Goal: Transaction & Acquisition: Purchase product/service

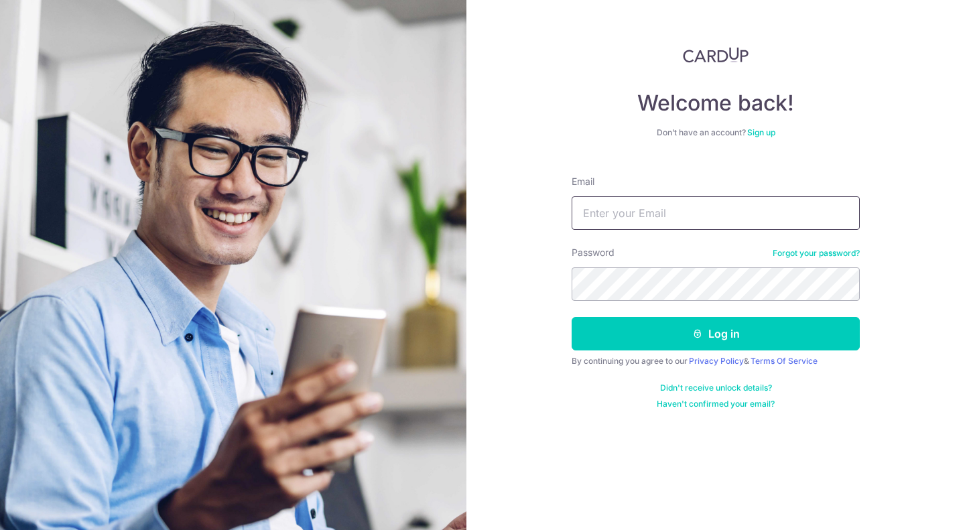
click at [714, 209] on input "Email" at bounding box center [716, 213] width 288 height 34
type input "hangseng@gmail.com"
click at [572, 317] on button "Log in" at bounding box center [716, 334] width 288 height 34
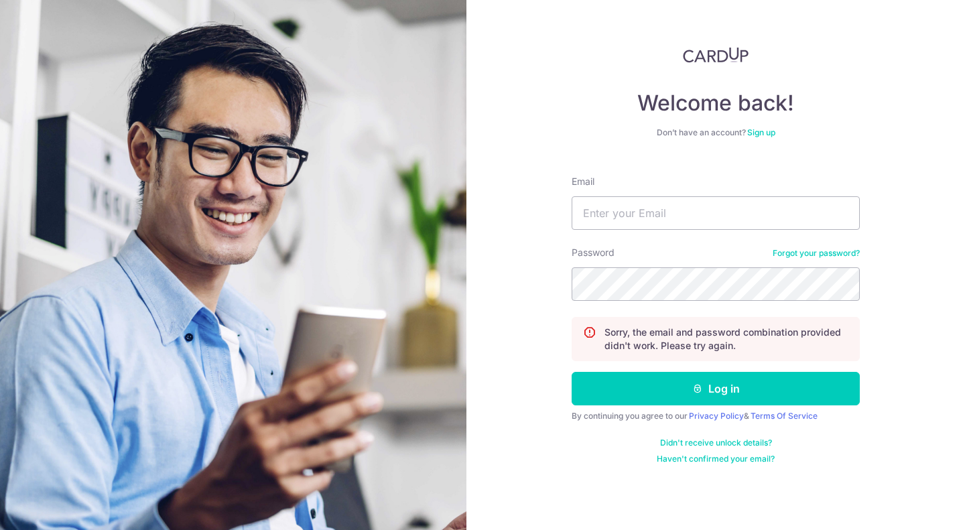
click at [802, 253] on link "Forgot your password?" at bounding box center [816, 253] width 87 height 11
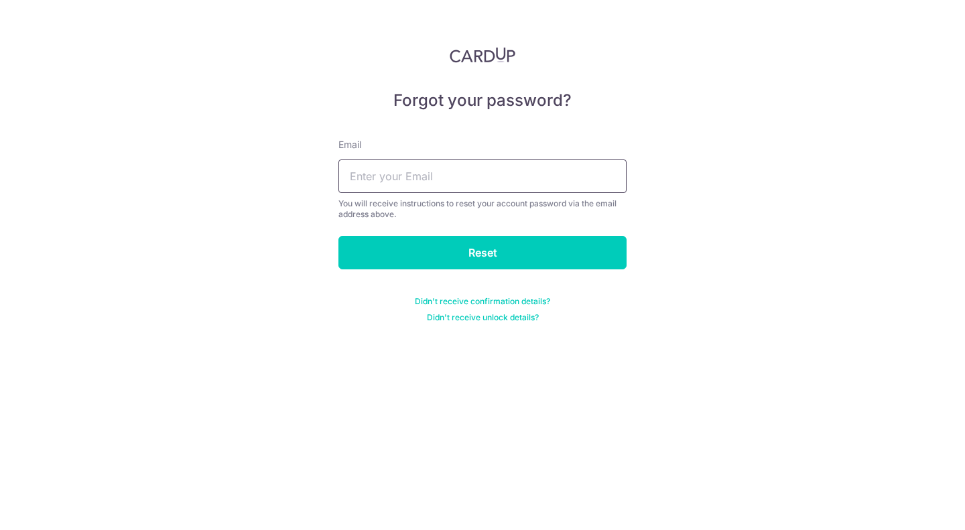
click at [512, 172] on input "text" at bounding box center [483, 177] width 288 height 34
type input "hangseng@gmail.com"
click at [339, 236] on input "Reset" at bounding box center [483, 253] width 288 height 34
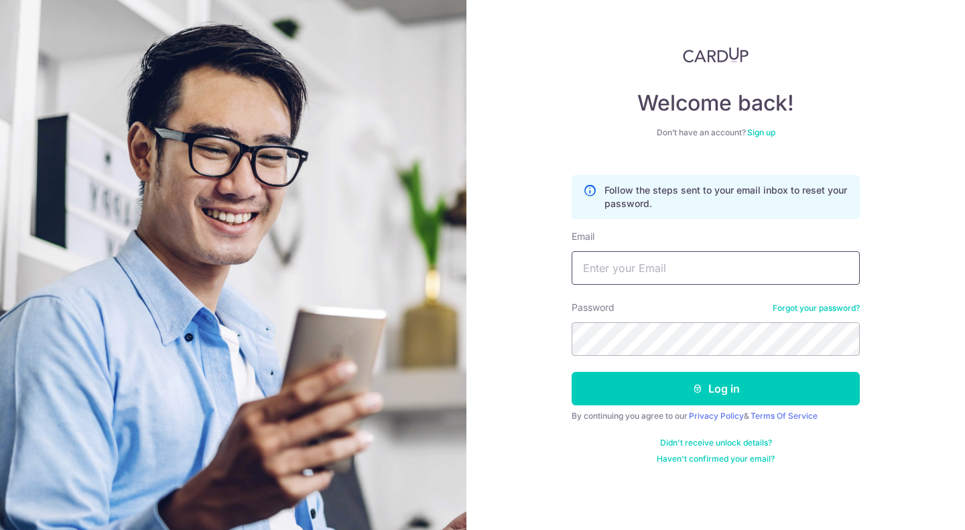
click at [740, 265] on input "Email" at bounding box center [716, 268] width 288 height 34
type input "hangseng@gmail.com"
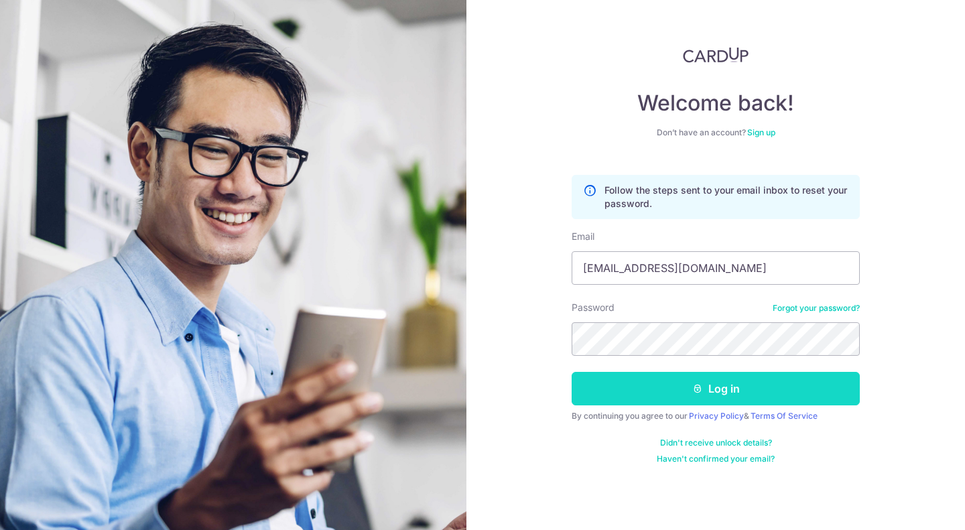
click at [788, 378] on button "Log in" at bounding box center [716, 389] width 288 height 34
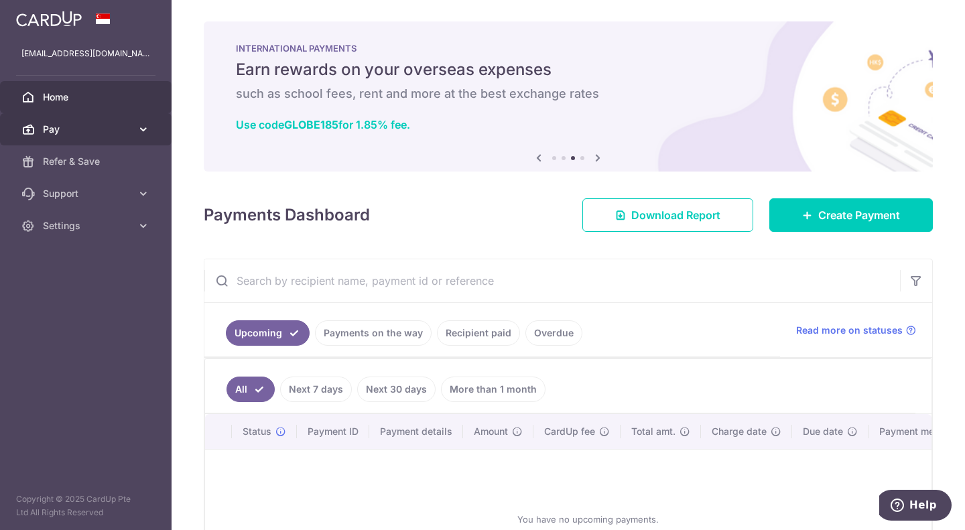
click at [126, 141] on link "Pay" at bounding box center [86, 129] width 172 height 32
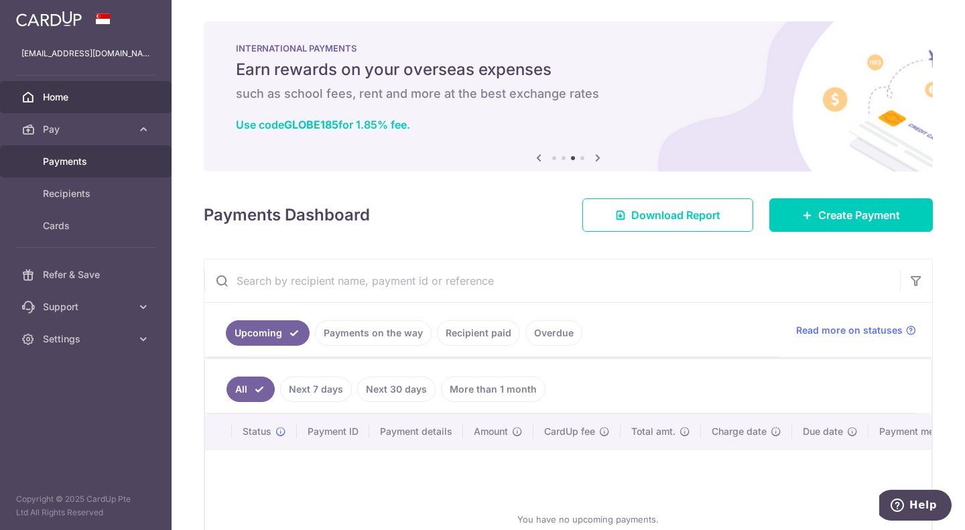
click at [90, 161] on span "Payments" at bounding box center [87, 161] width 88 height 13
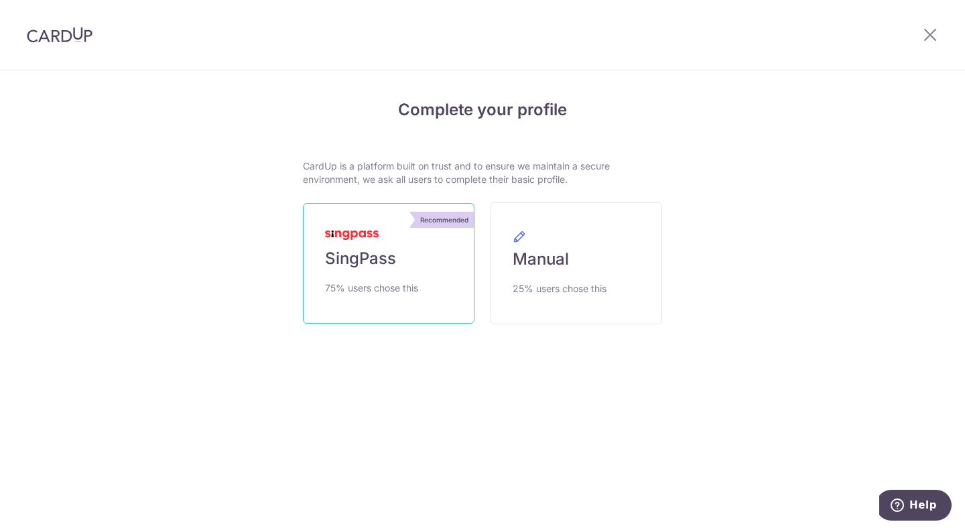
click at [443, 256] on link "Recommended SingPass 75% users chose this" at bounding box center [389, 263] width 172 height 121
click at [392, 260] on span "SingPass" at bounding box center [360, 258] width 71 height 21
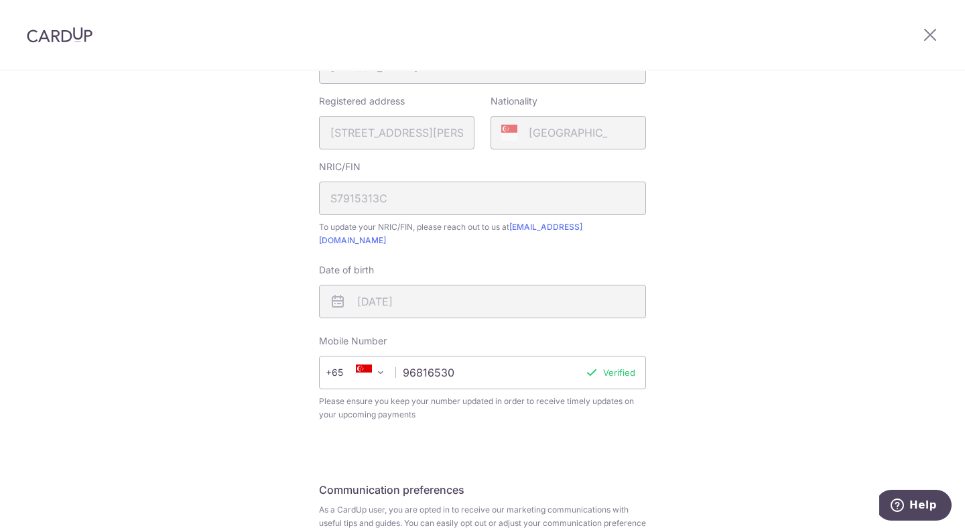
scroll to position [459, 0]
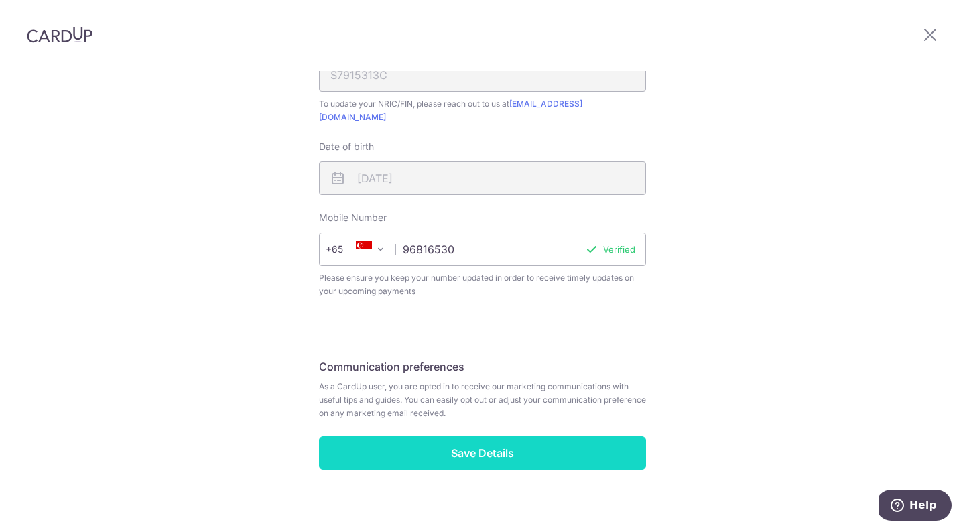
click at [568, 436] on input "Save Details" at bounding box center [482, 453] width 327 height 34
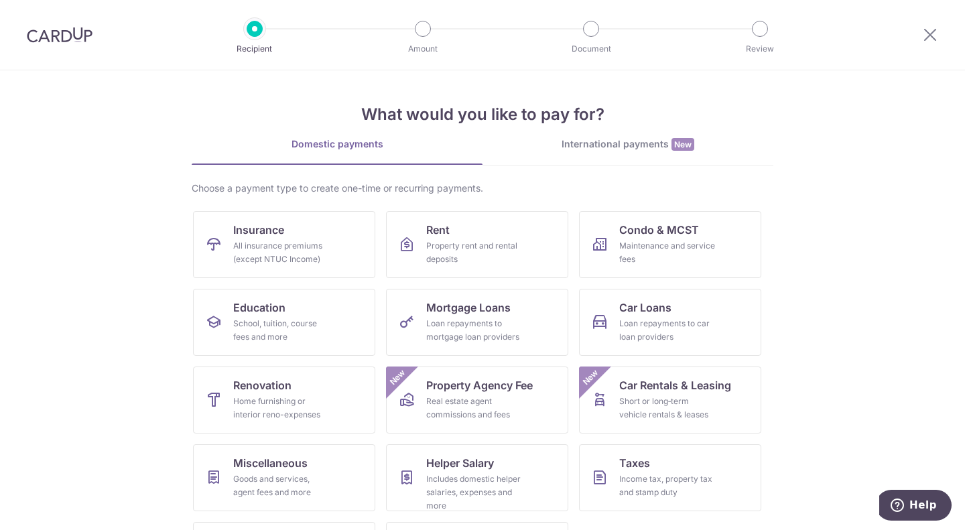
scroll to position [70, 0]
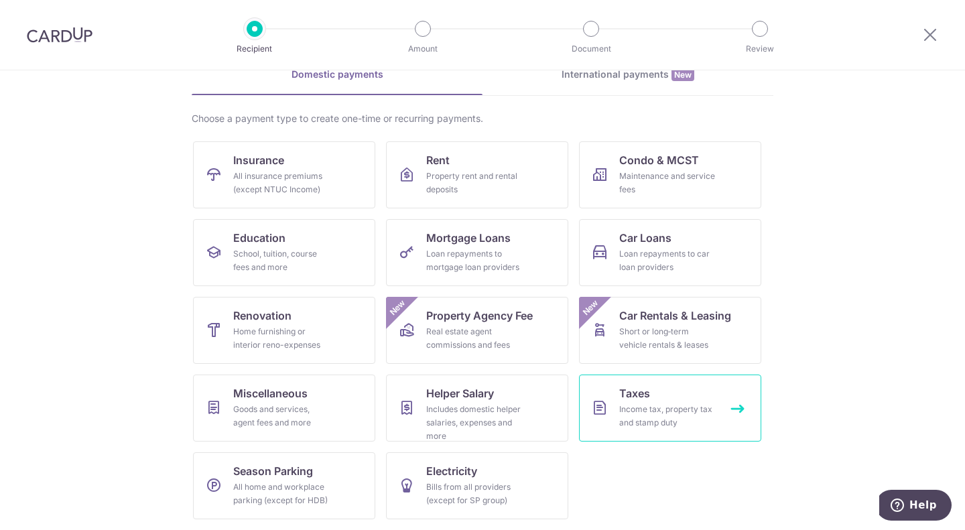
click at [710, 411] on div "Income tax, property tax and stamp duty" at bounding box center [667, 416] width 97 height 27
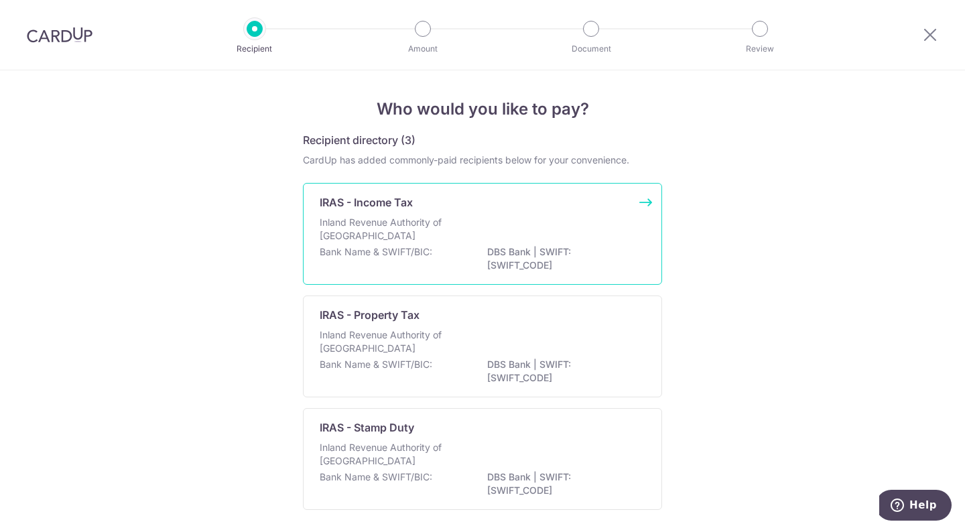
click at [603, 216] on div "Inland Revenue Authority of [GEOGRAPHIC_DATA]" at bounding box center [483, 230] width 326 height 29
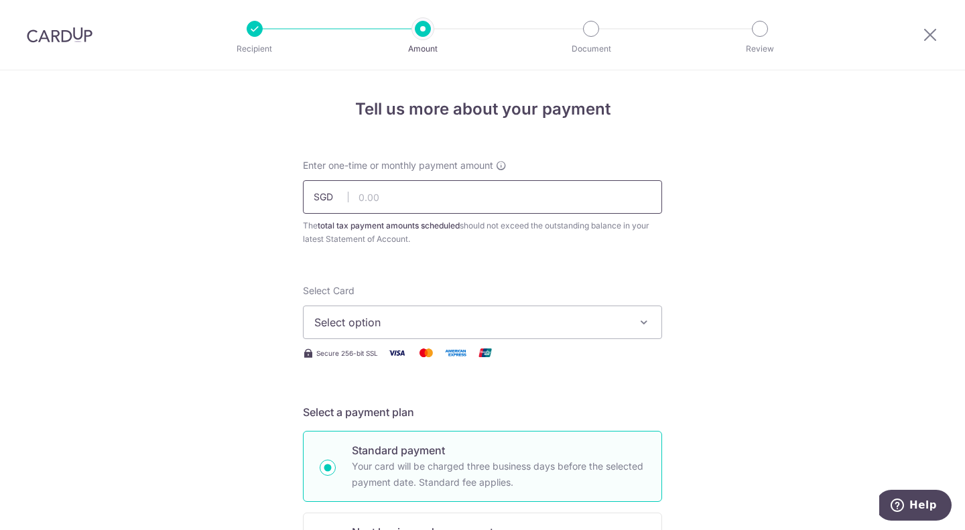
click at [494, 201] on input "text" at bounding box center [482, 197] width 359 height 34
type input "5,000.00"
click at [623, 332] on button "Select option" at bounding box center [482, 323] width 359 height 34
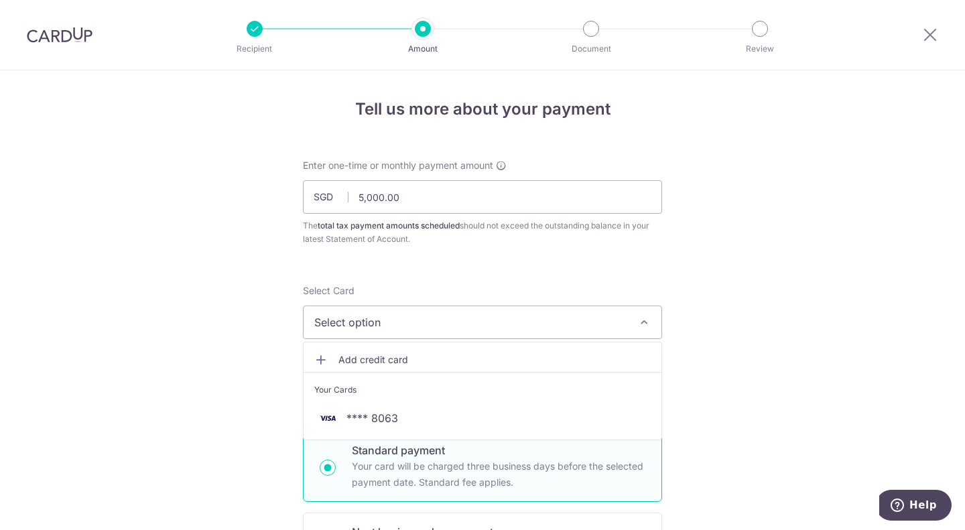
click at [357, 359] on span "Add credit card" at bounding box center [495, 359] width 312 height 13
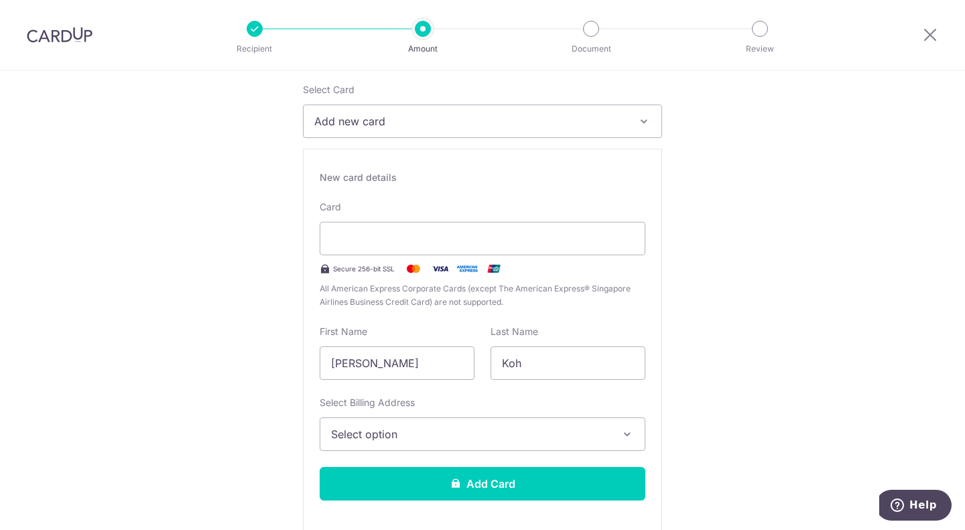
scroll to position [335, 0]
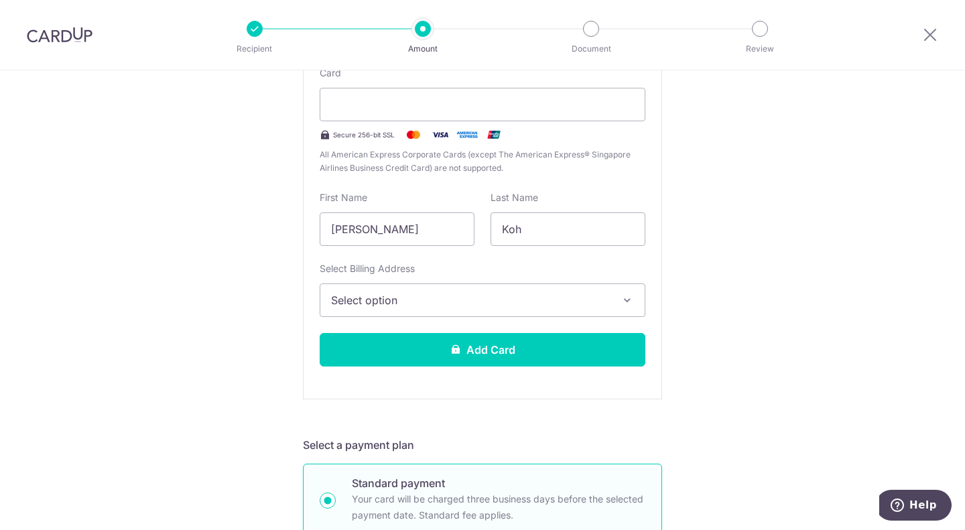
click at [619, 292] on button "Select option" at bounding box center [483, 301] width 326 height 34
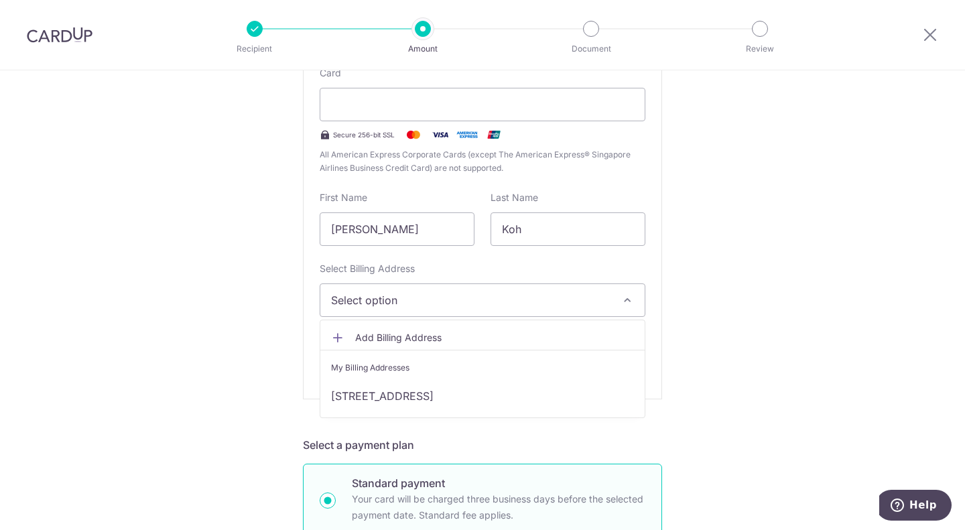
click at [400, 338] on span "Add Billing Address" at bounding box center [494, 337] width 279 height 13
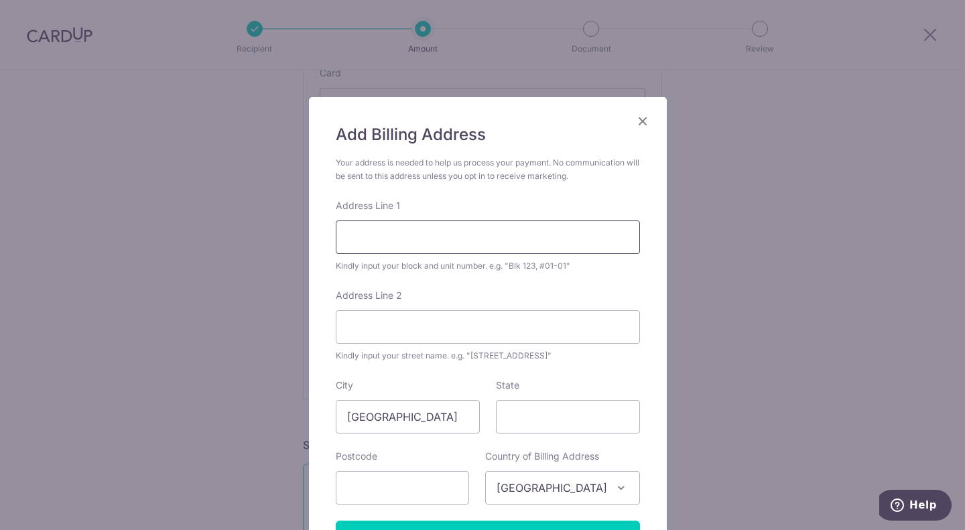
click at [408, 242] on input "Address Line 1" at bounding box center [488, 238] width 304 height 34
type input "93 Prince Charles Crescent"
click at [446, 327] on input "Address Line 2" at bounding box center [488, 327] width 304 height 34
type input "#10-06"
click at [443, 487] on input "text" at bounding box center [402, 488] width 133 height 34
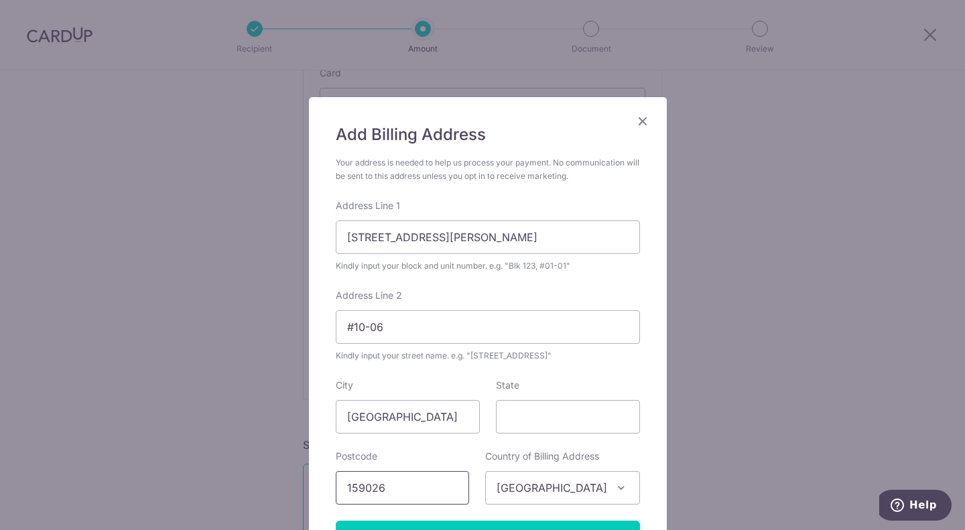
type input "159026"
click at [645, 369] on div "Add Billing Address Your address is needed to help us process your payment. No …" at bounding box center [488, 339] width 358 height 484
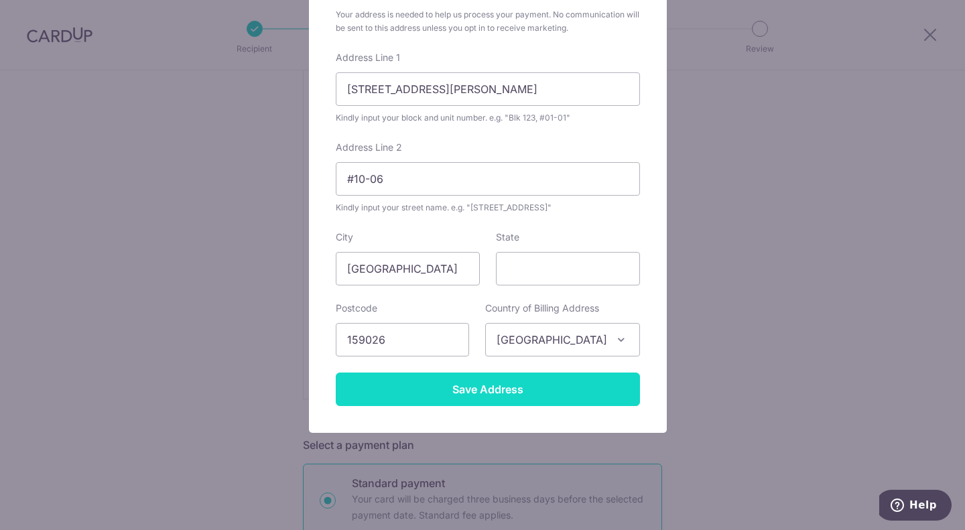
click at [577, 383] on input "Save Address" at bounding box center [488, 390] width 304 height 34
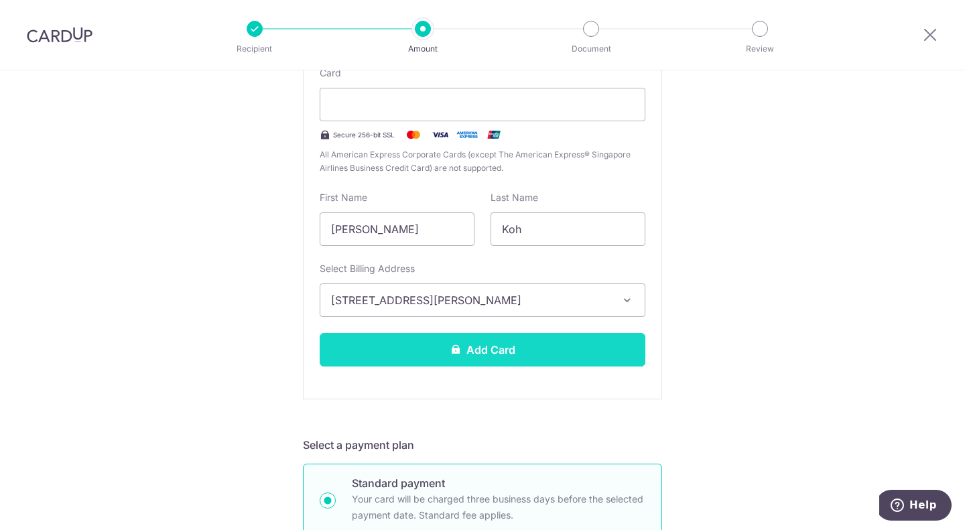
click at [535, 341] on button "Add Card" at bounding box center [483, 350] width 326 height 34
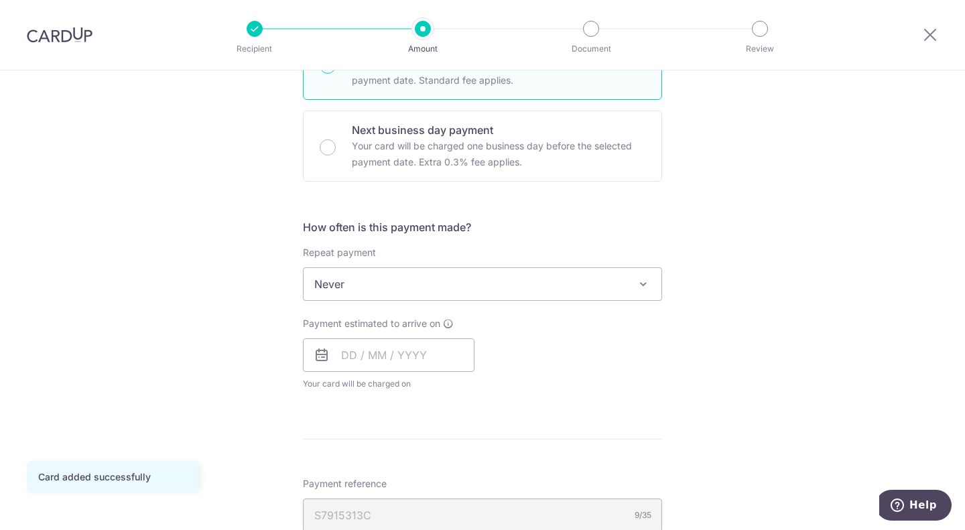
scroll to position [469, 0]
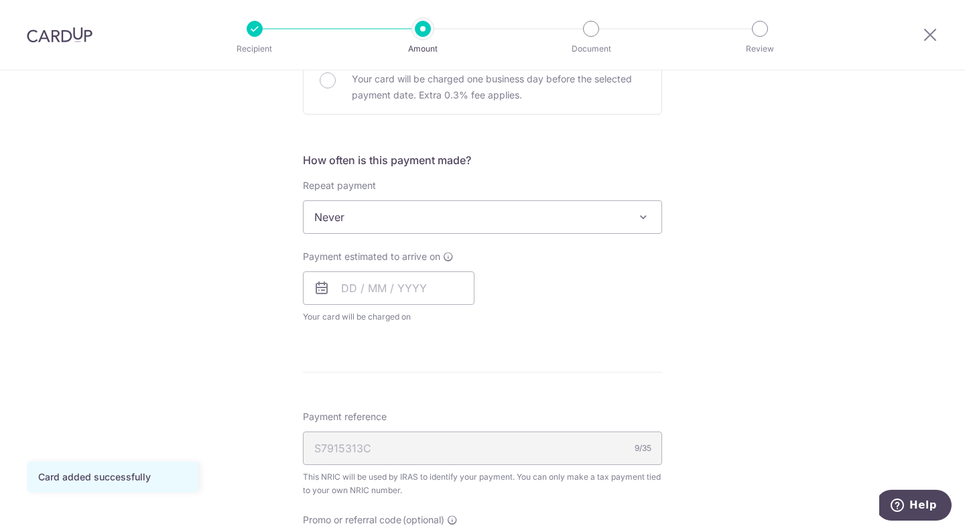
click at [638, 216] on span at bounding box center [644, 217] width 16 height 16
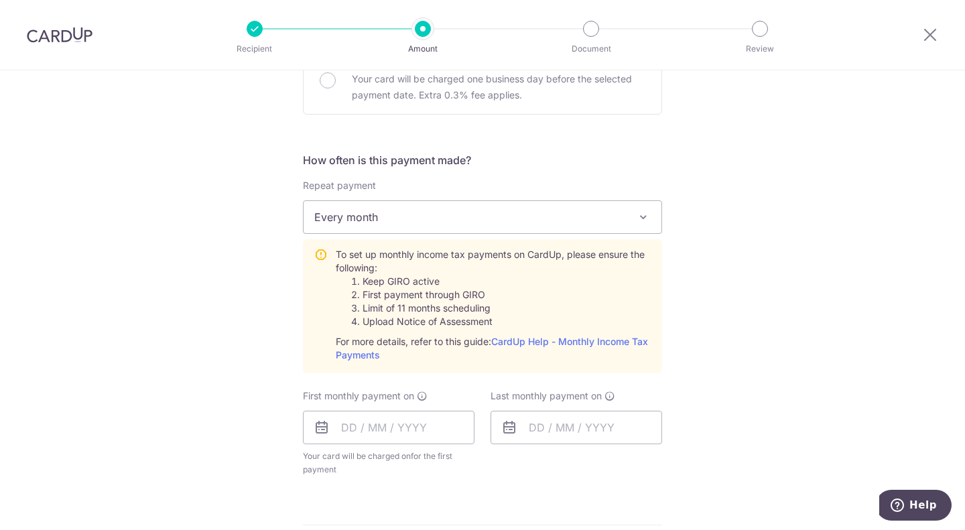
click at [587, 208] on span "Every month" at bounding box center [483, 217] width 358 height 32
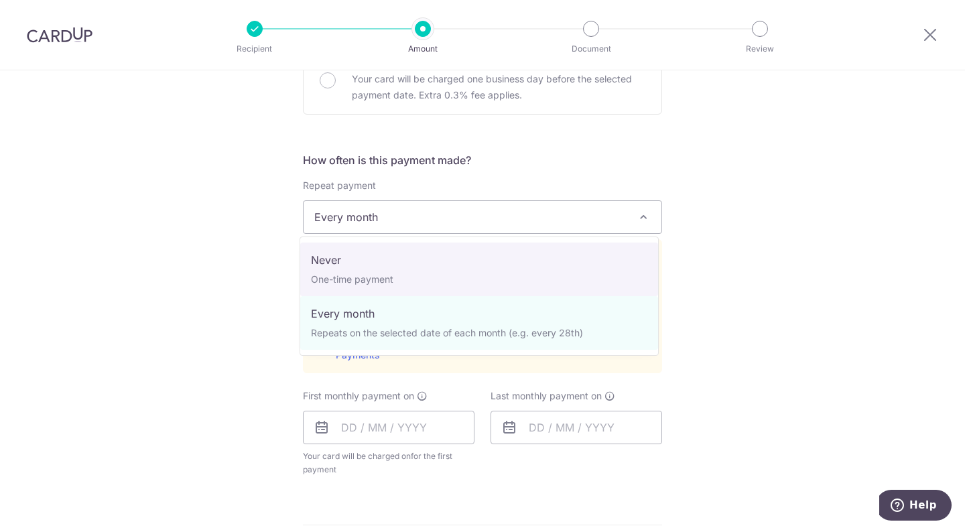
select select "1"
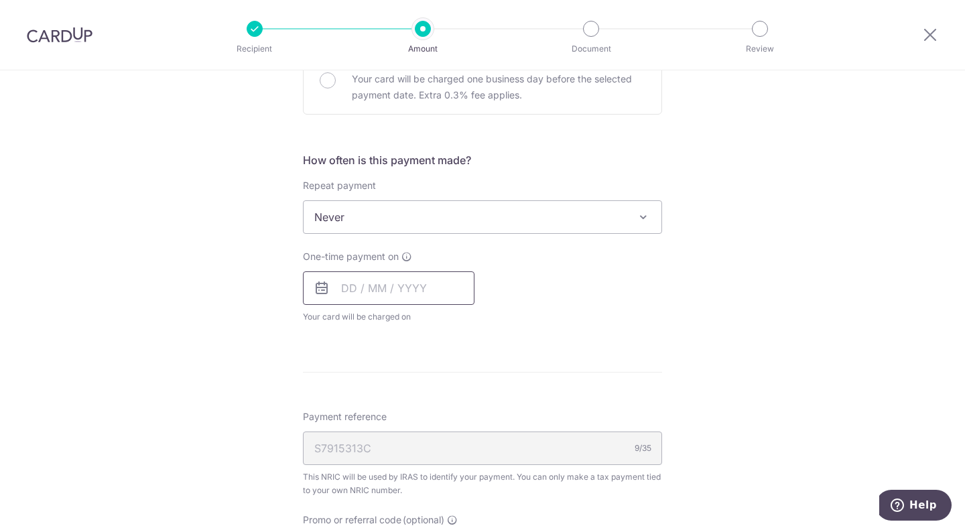
click at [416, 284] on input "text" at bounding box center [389, 289] width 172 height 34
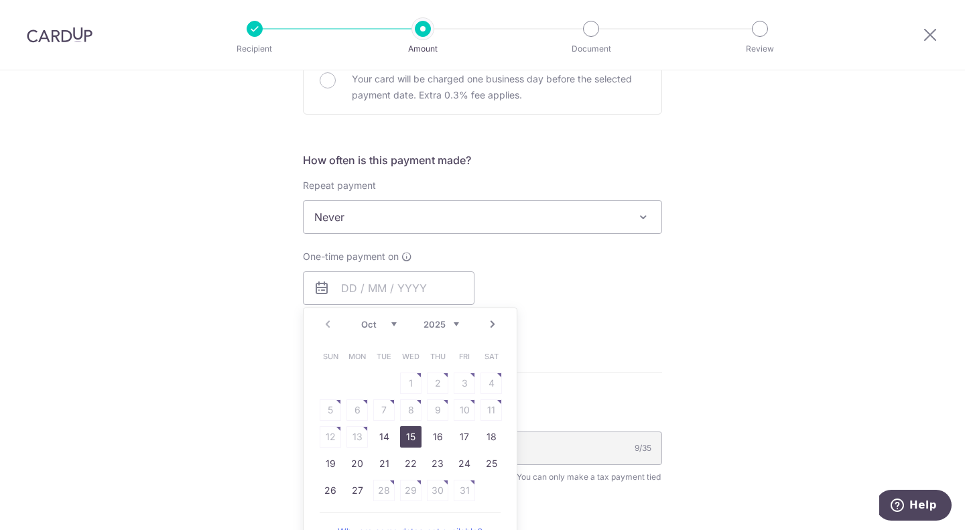
drag, startPoint x: 404, startPoint y: 434, endPoint x: 625, endPoint y: 353, distance: 236.5
click at [404, 434] on link "15" at bounding box center [410, 436] width 21 height 21
type input "15/10/2025"
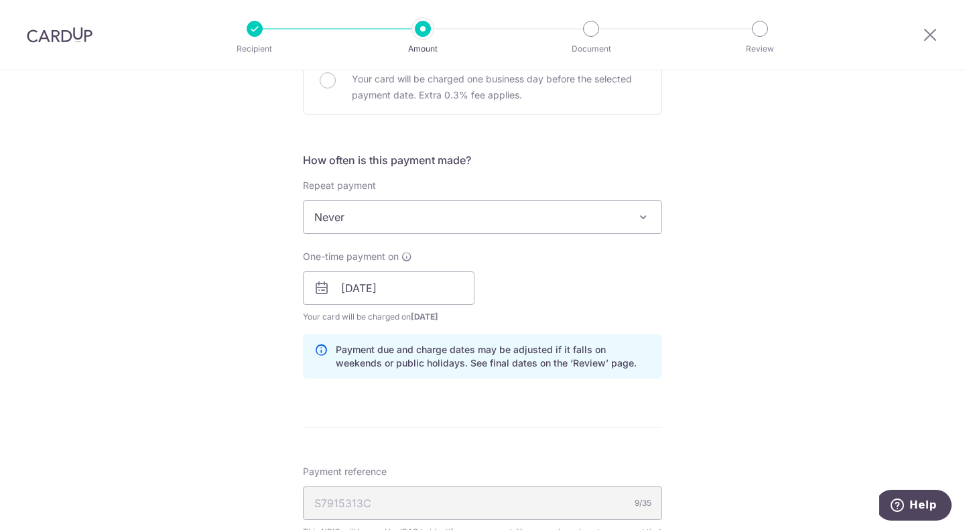
click at [721, 297] on div "Tell us more about your payment Enter one-time or monthly payment amount SGD 5,…" at bounding box center [482, 251] width 965 height 1300
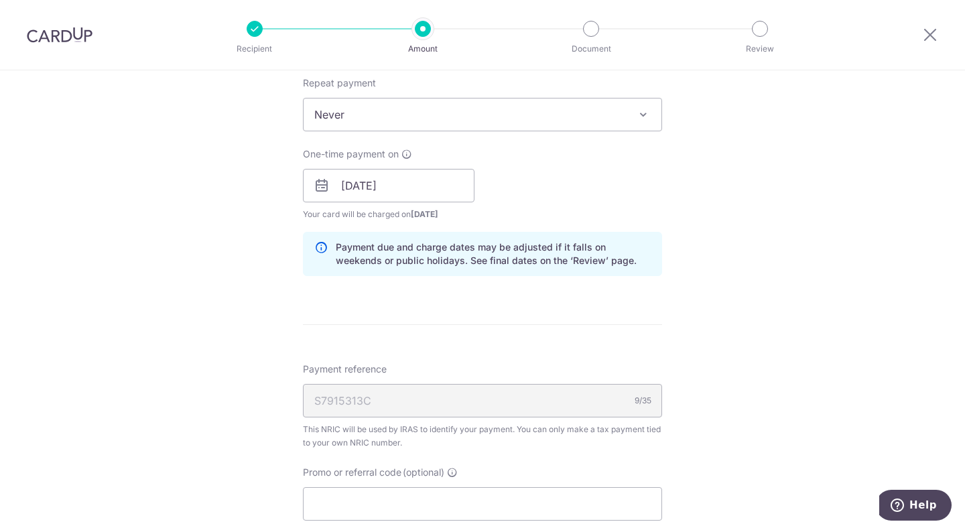
scroll to position [706, 0]
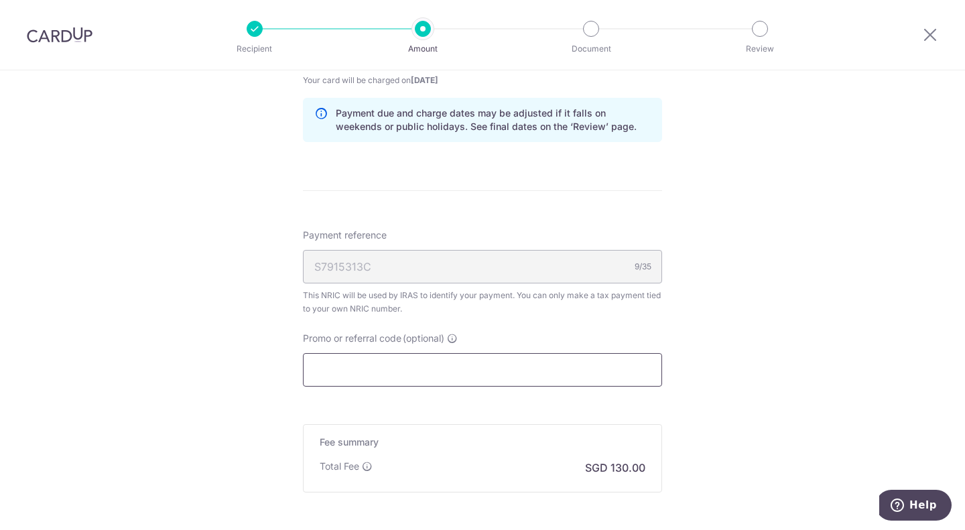
click at [473, 360] on input "Promo or referral code (optional)" at bounding box center [482, 370] width 359 height 34
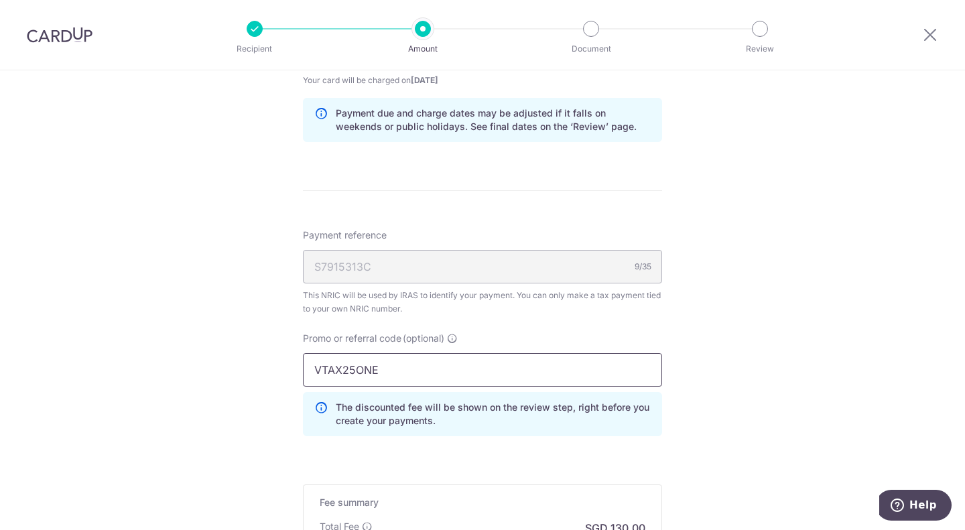
type input "VTAX25ONE"
click at [808, 345] on div "Tell us more about your payment Enter one-time or monthly payment amount SGD 5,…" at bounding box center [482, 44] width 965 height 1360
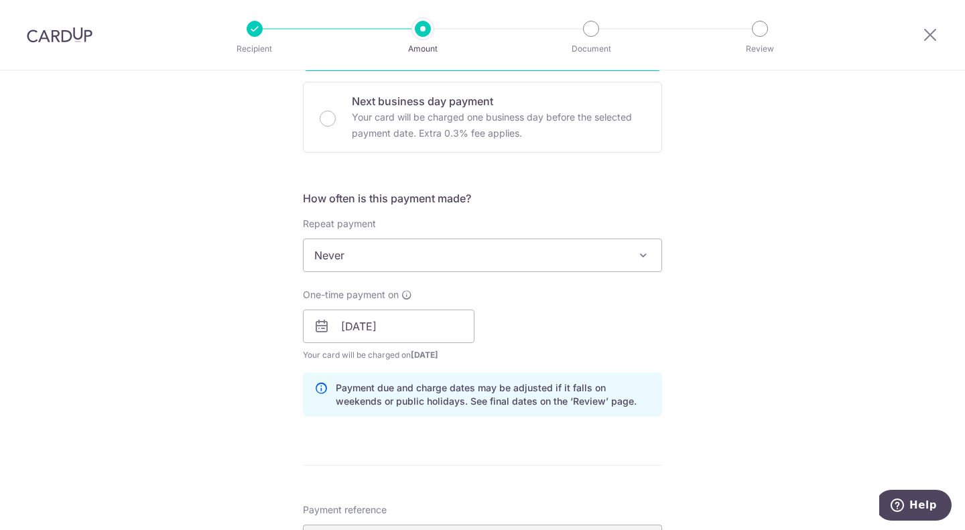
scroll to position [900, 0]
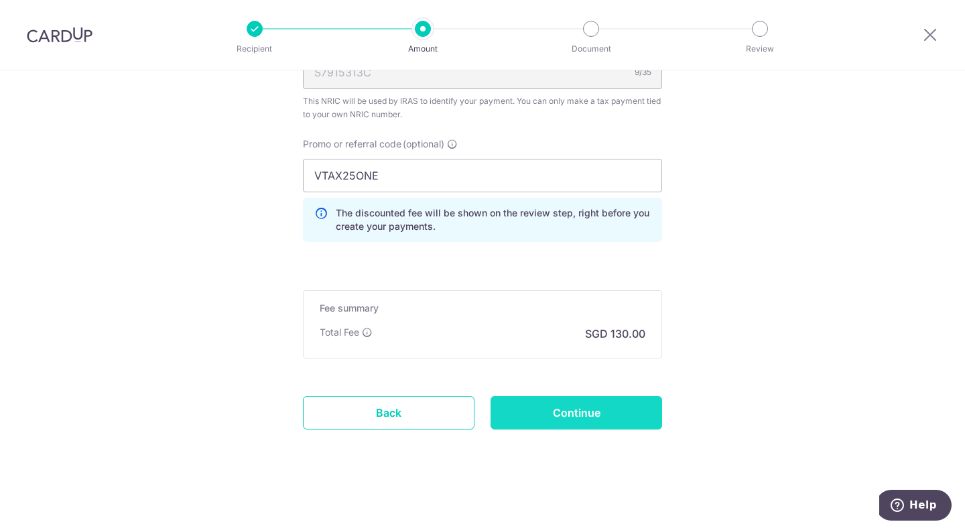
click at [605, 405] on input "Continue" at bounding box center [577, 413] width 172 height 34
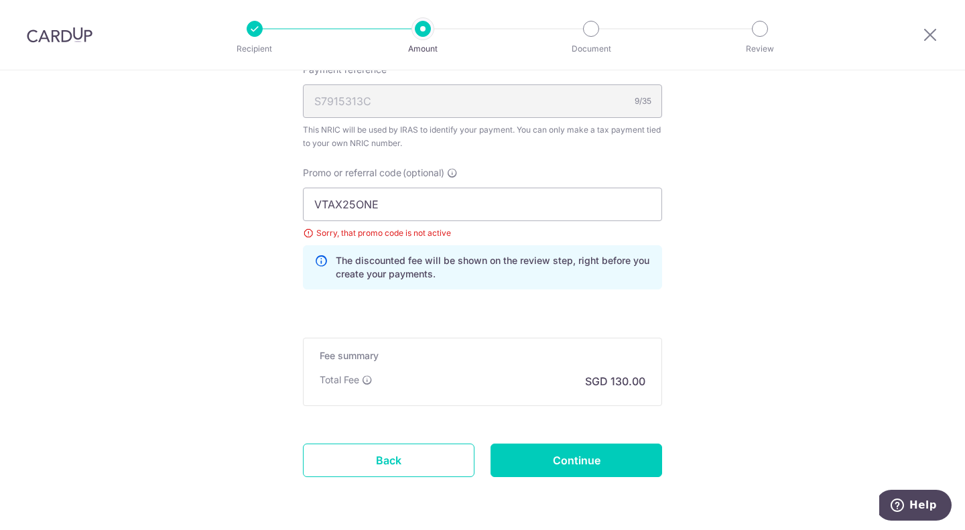
scroll to position [919, 0]
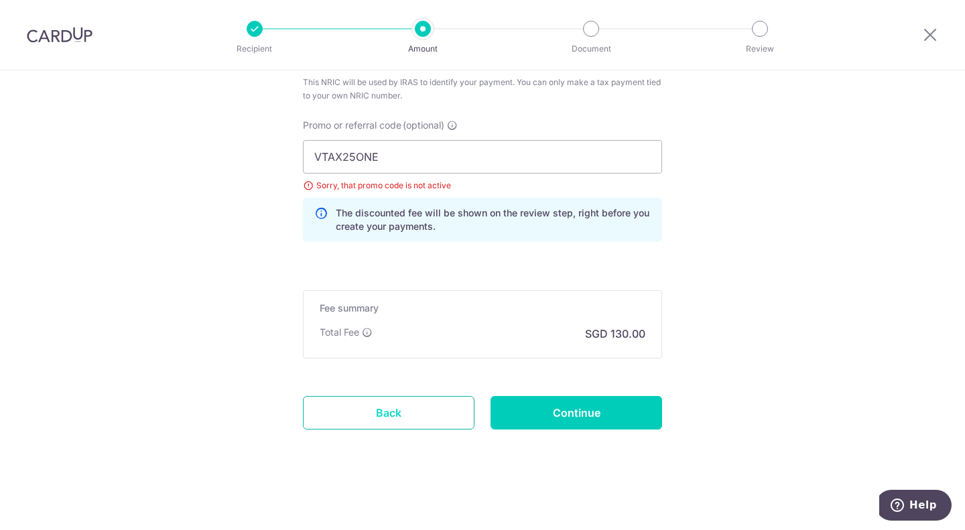
click at [433, 405] on link "Back" at bounding box center [389, 413] width 172 height 34
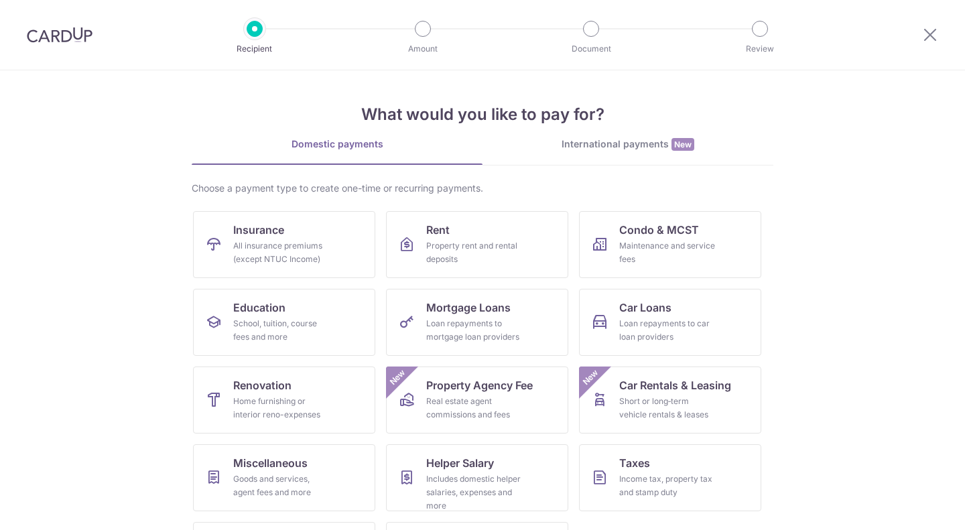
scroll to position [70, 0]
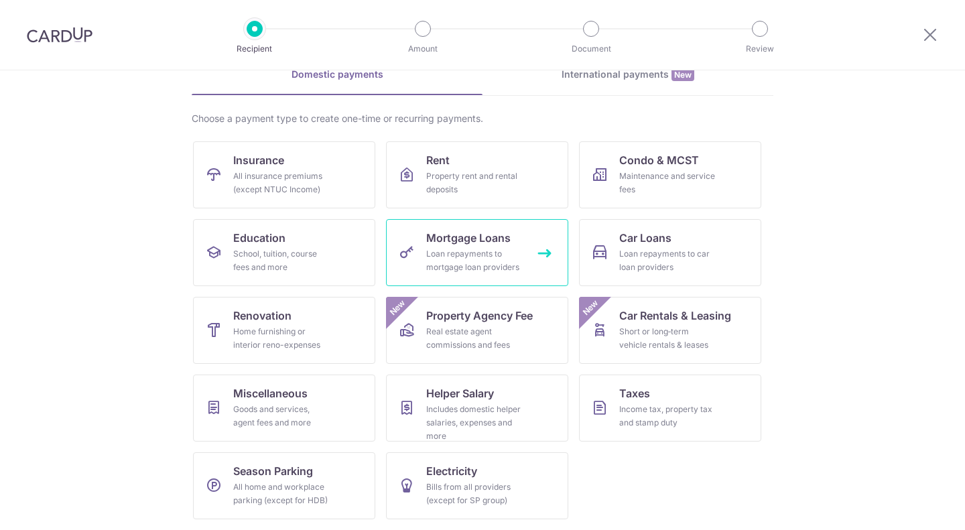
click at [527, 237] on link "Mortgage Loans Loan repayments to mortgage loan providers" at bounding box center [477, 252] width 182 height 67
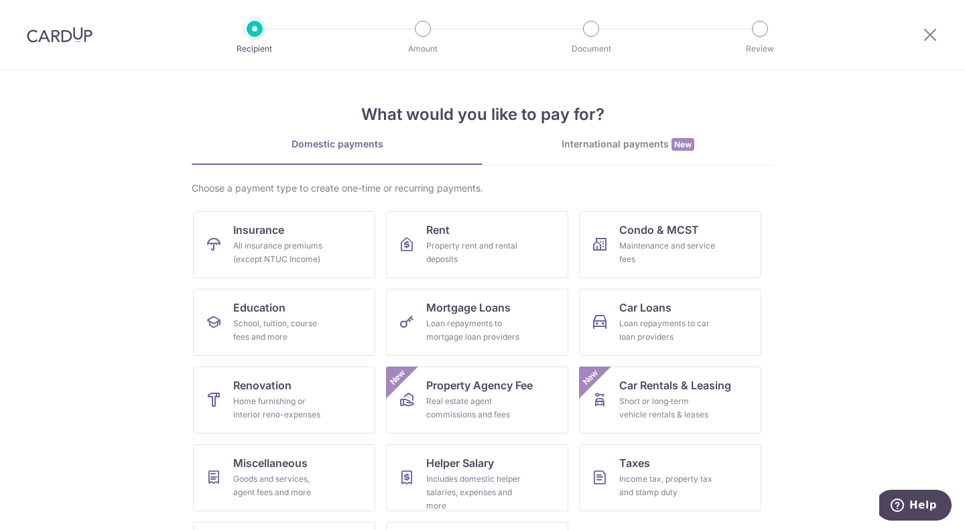
scroll to position [70, 0]
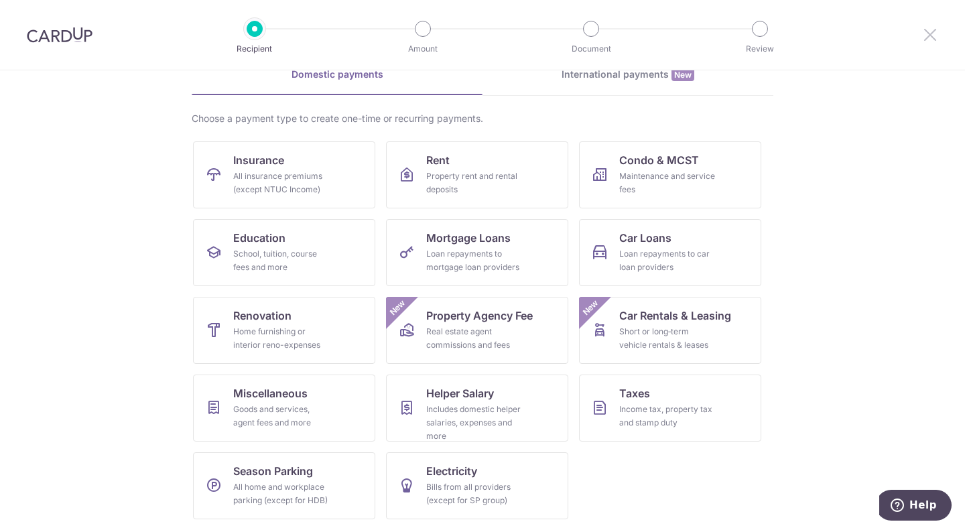
click at [936, 37] on icon at bounding box center [930, 34] width 16 height 17
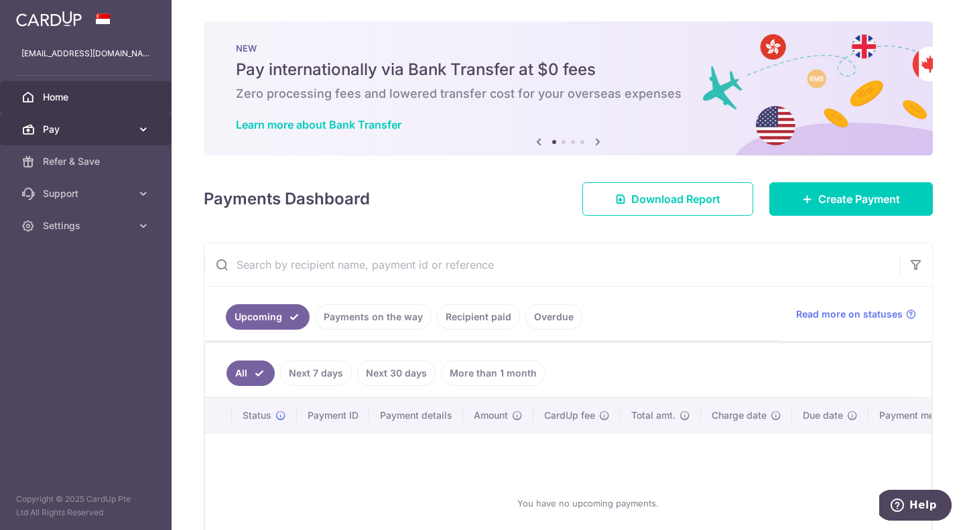
click at [147, 128] on icon at bounding box center [143, 129] width 13 height 13
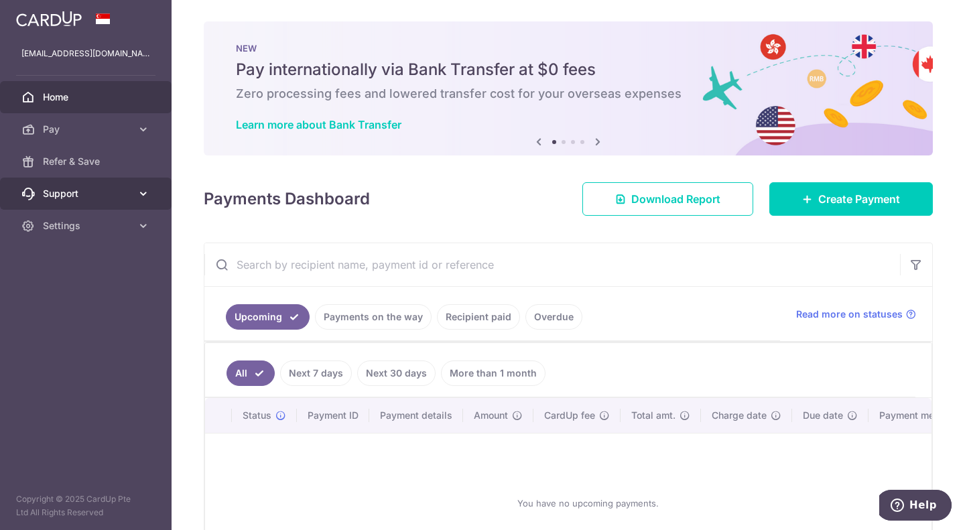
click at [142, 187] on icon at bounding box center [143, 193] width 13 height 13
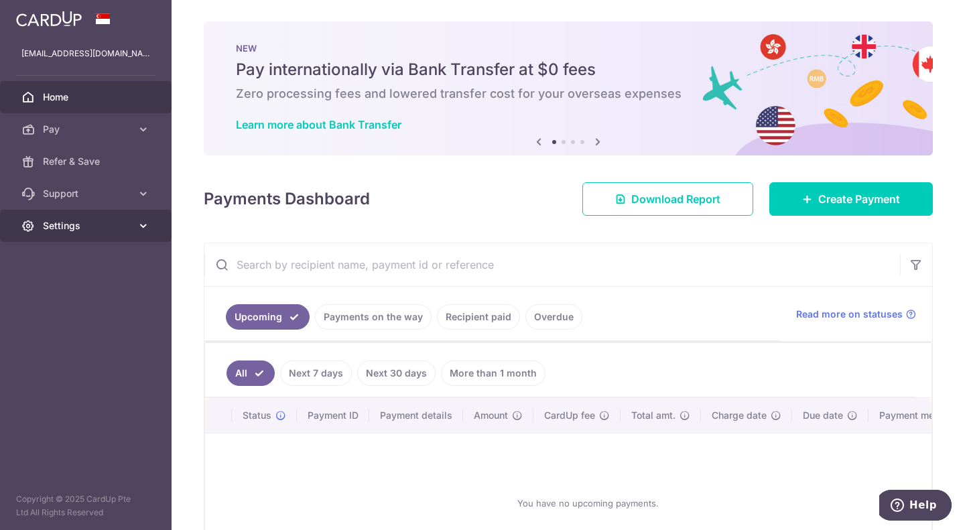
click at [129, 223] on span "Settings" at bounding box center [87, 225] width 88 height 13
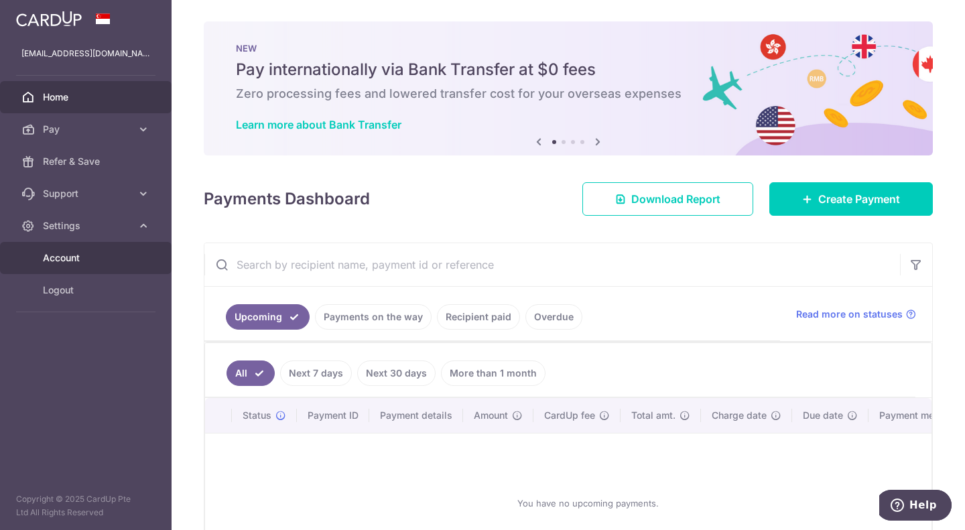
click at [74, 257] on span "Account" at bounding box center [87, 257] width 88 height 13
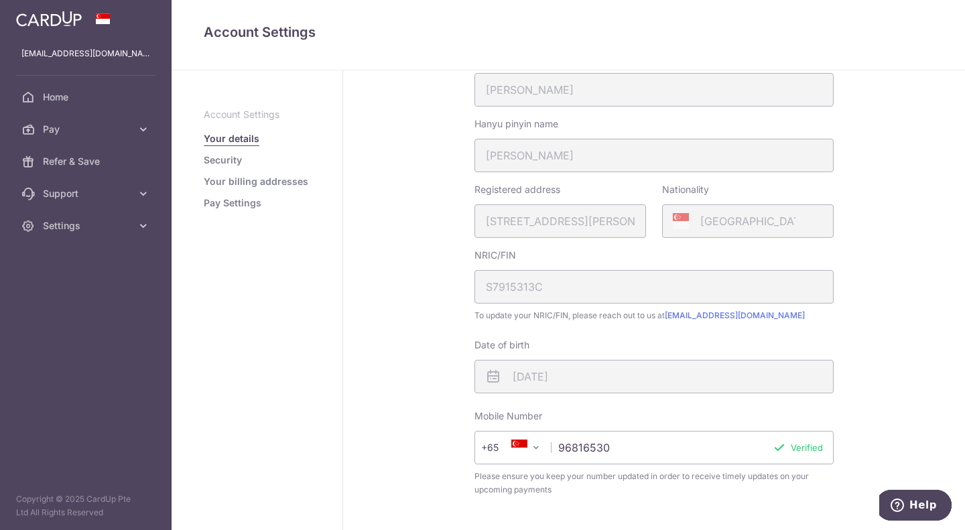
scroll to position [117, 0]
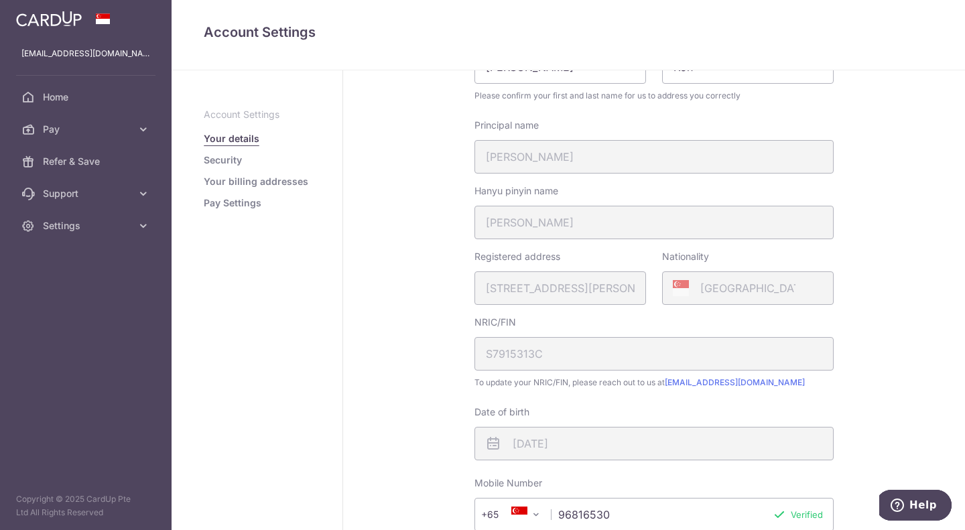
click at [253, 183] on link "Your billing addresses" at bounding box center [256, 181] width 105 height 13
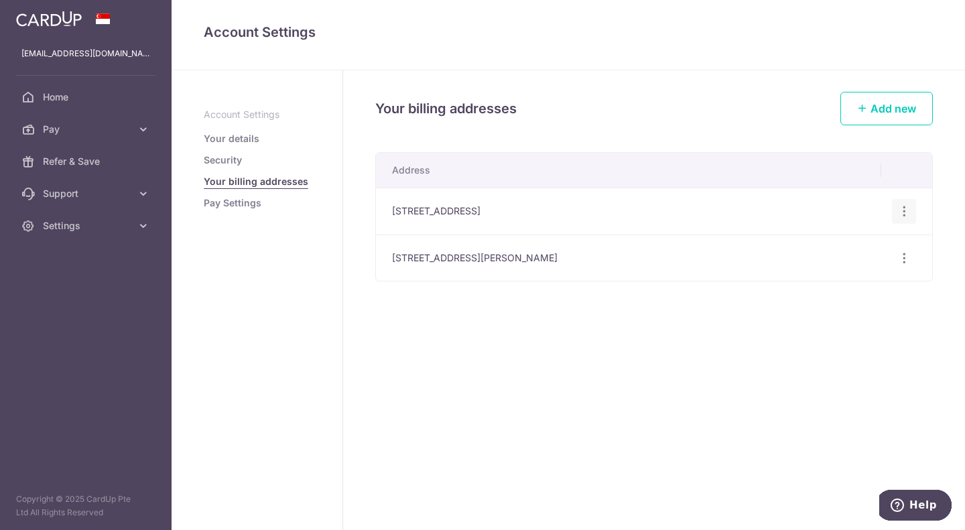
click at [903, 207] on icon "button" at bounding box center [905, 211] width 14 height 14
click at [858, 283] on span "Delete address" at bounding box center [859, 281] width 91 height 16
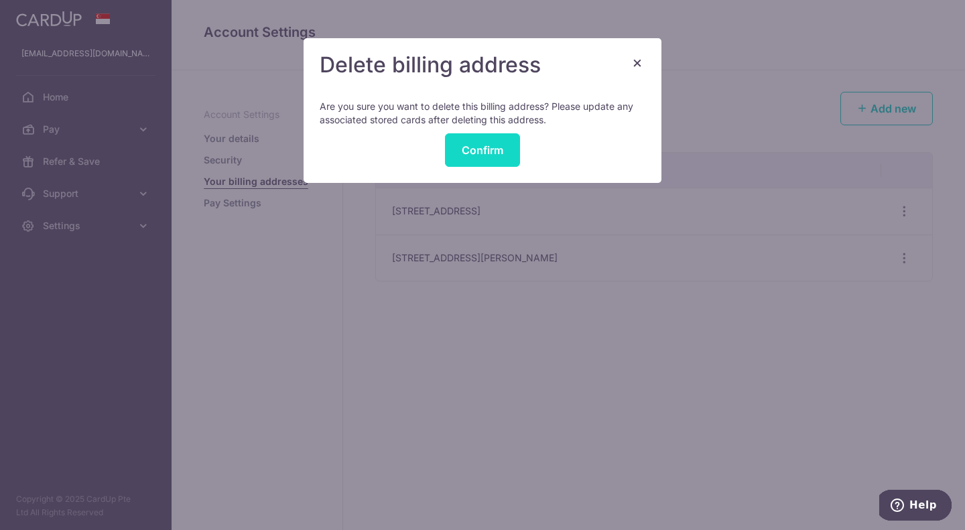
click at [489, 146] on button "Confirm" at bounding box center [482, 150] width 75 height 34
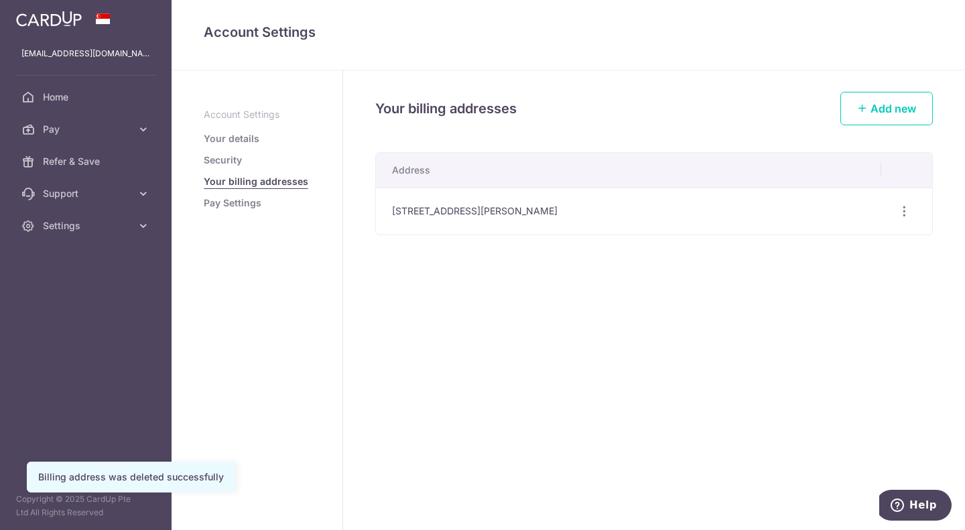
click at [247, 202] on link "Pay Settings" at bounding box center [233, 202] width 58 height 13
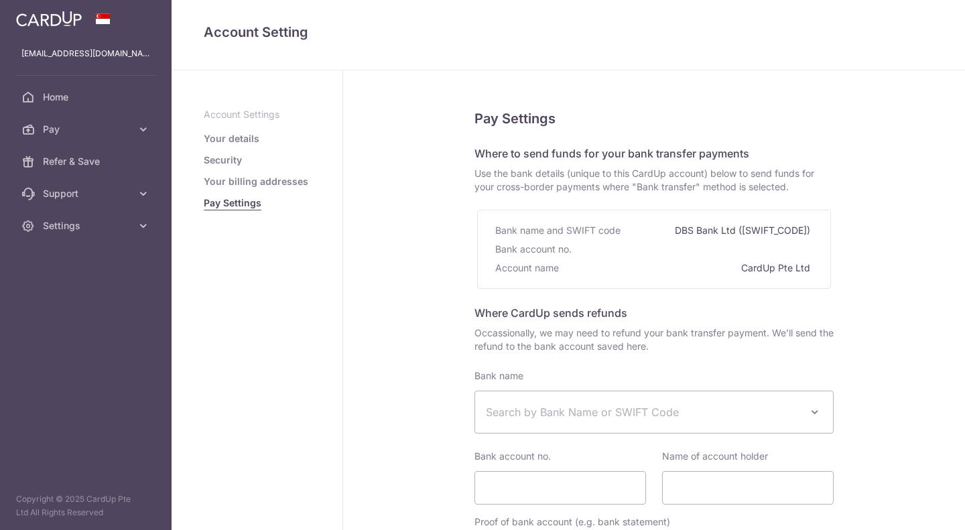
select select
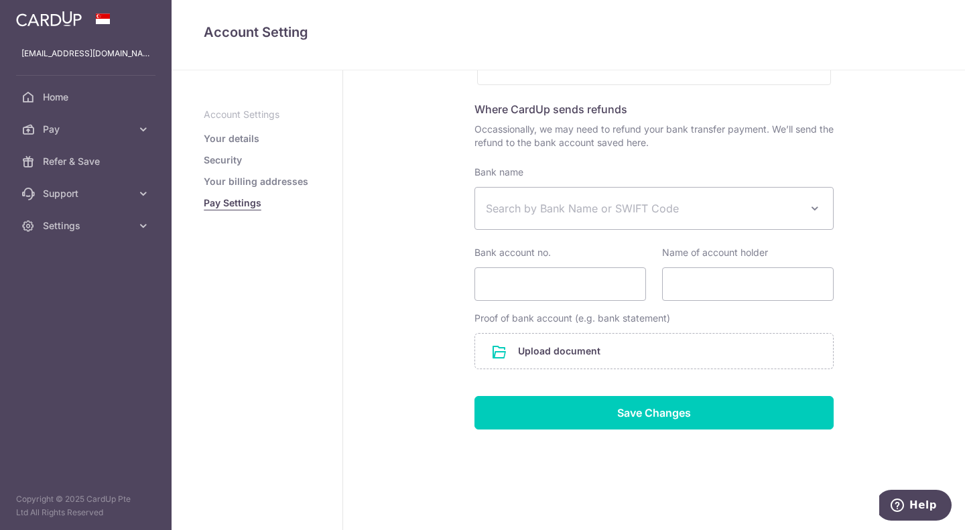
scroll to position [70, 0]
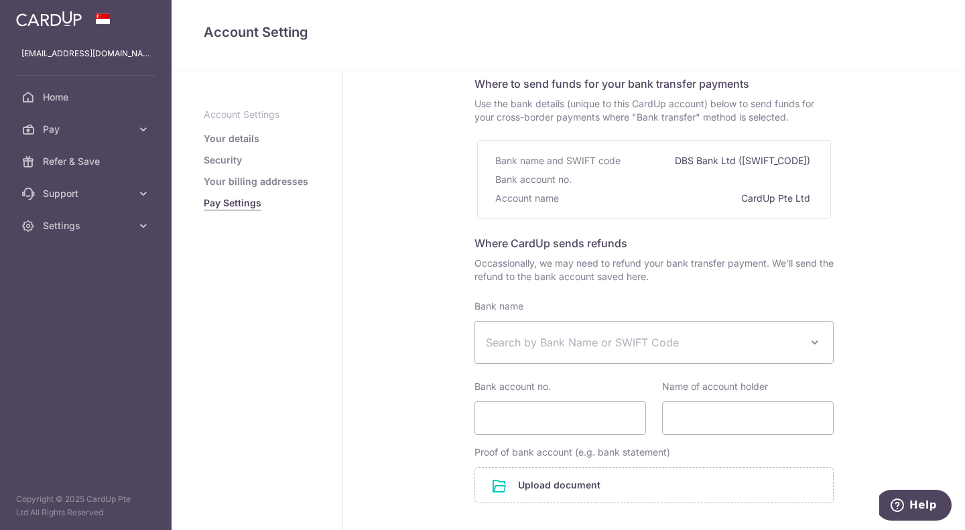
click at [228, 157] on link "Security" at bounding box center [223, 160] width 38 height 13
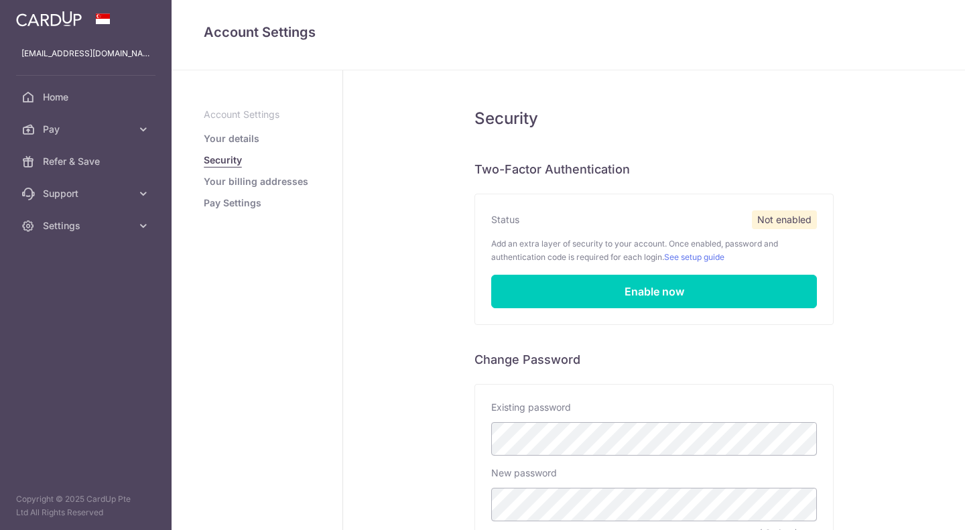
click at [228, 137] on link "Your details" at bounding box center [232, 138] width 56 height 13
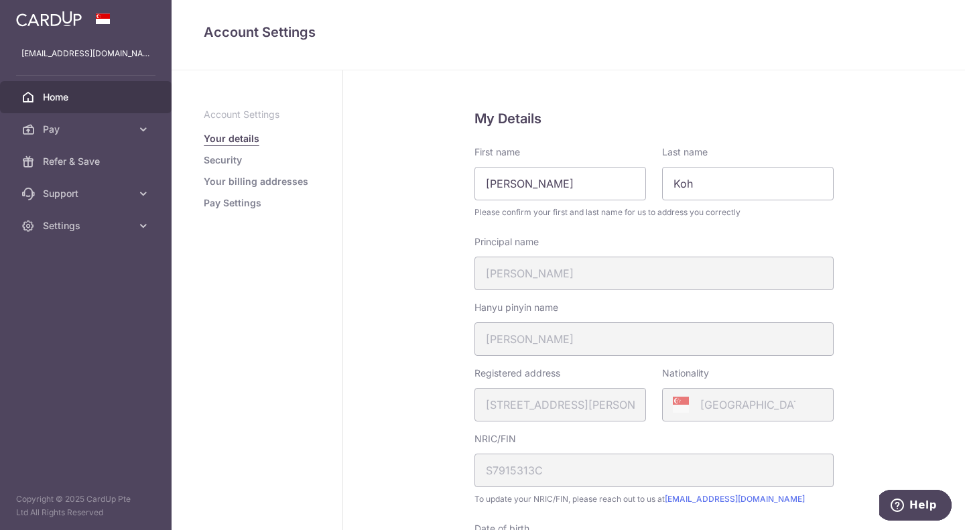
click at [93, 98] on span "Home" at bounding box center [87, 97] width 88 height 13
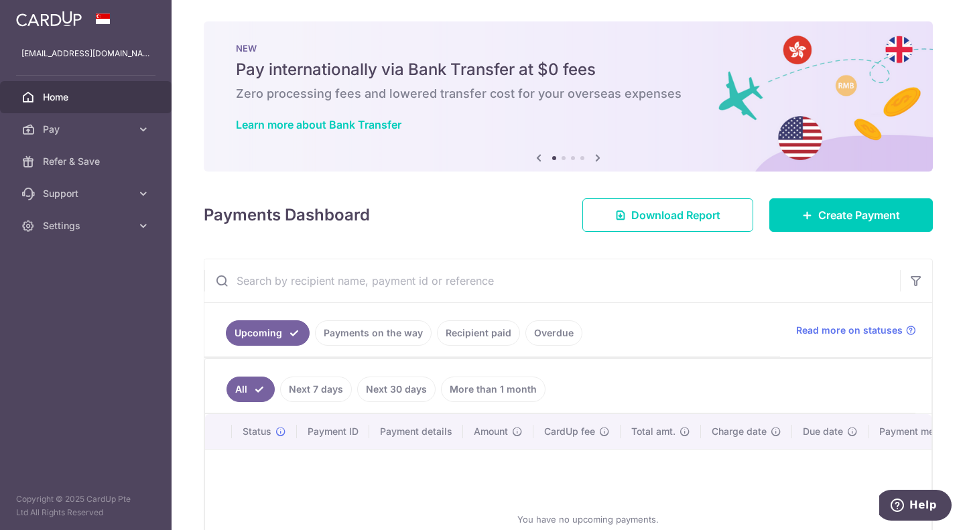
click at [113, 224] on span "Settings" at bounding box center [87, 225] width 88 height 13
click at [86, 287] on span "Logout" at bounding box center [87, 290] width 88 height 13
